Goal: Go to known website: Access a specific website the user already knows

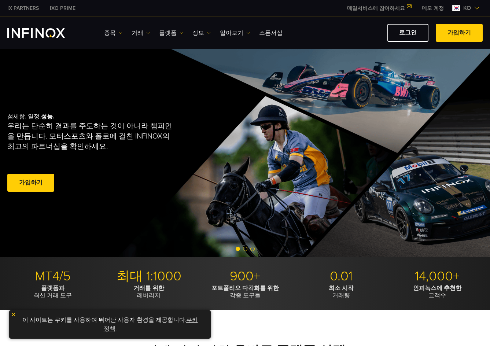
click at [408, 32] on link "로그인" at bounding box center [408, 33] width 41 height 18
